Goal: Information Seeking & Learning: Learn about a topic

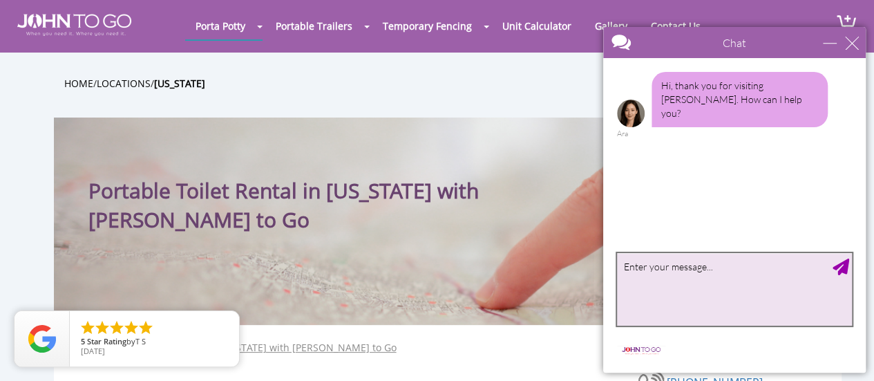
click at [721, 276] on textarea "type your message" at bounding box center [734, 289] width 235 height 73
type textarea "c"
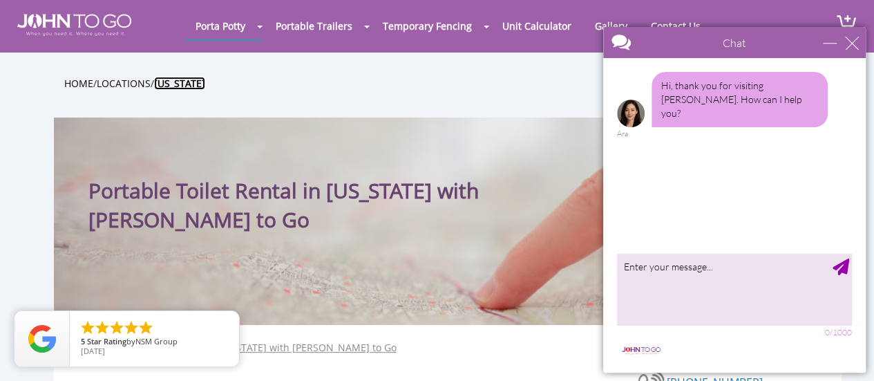
click at [191, 77] on b "[US_STATE]" at bounding box center [179, 83] width 51 height 13
click at [144, 82] on link "Locations" at bounding box center [124, 83] width 54 height 13
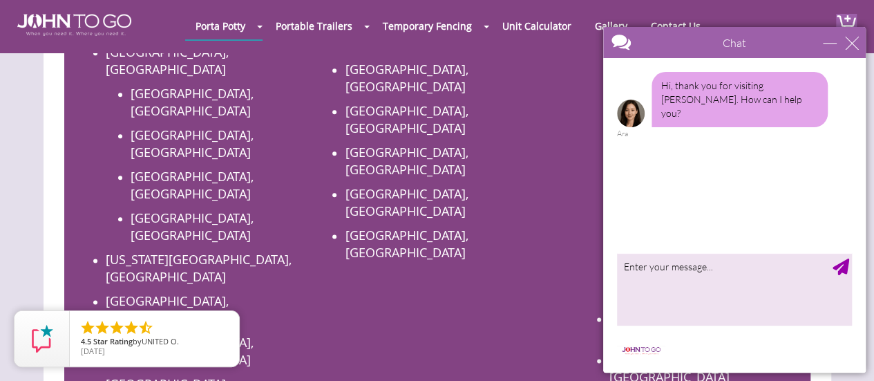
scroll to position [753, 0]
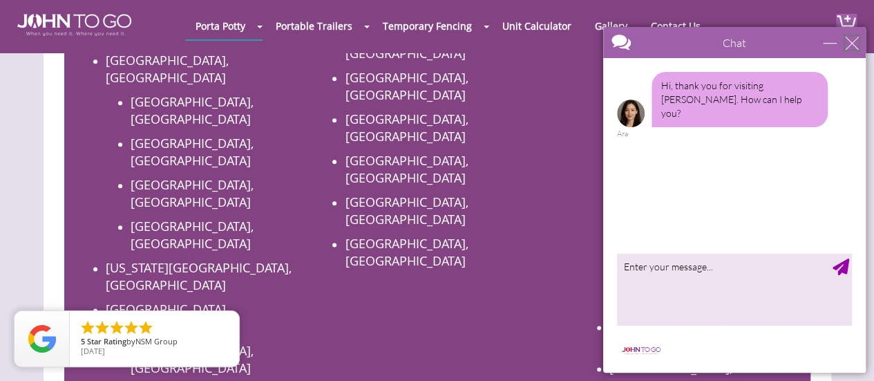
click at [851, 41] on div "close" at bounding box center [852, 43] width 14 height 14
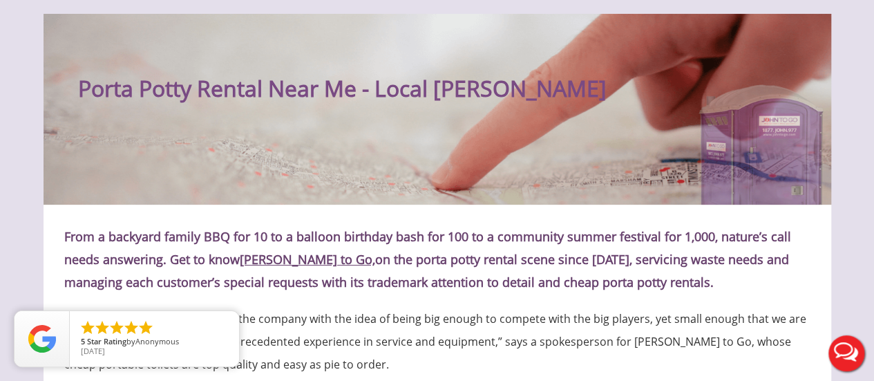
scroll to position [0, 0]
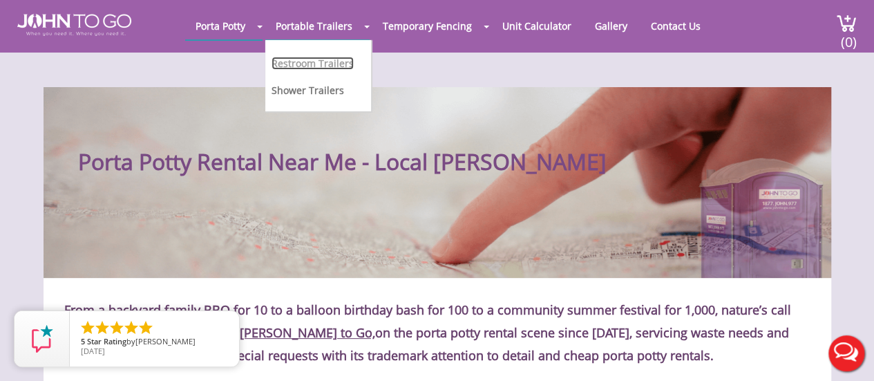
click at [343, 62] on link "Restroom Trailers" at bounding box center [313, 63] width 82 height 13
